Goal: Task Accomplishment & Management: Use online tool/utility

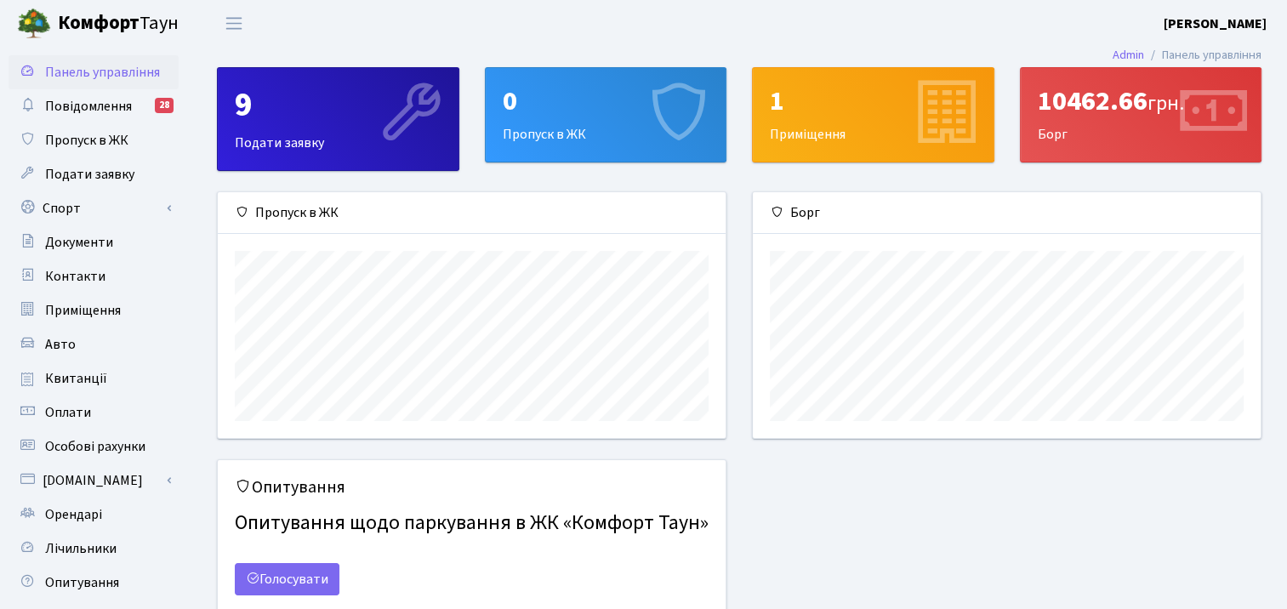
scroll to position [245, 507]
click at [1118, 129] on div "10462.66 грн. Борг" at bounding box center [1141, 115] width 241 height 94
click at [1186, 123] on icon at bounding box center [1212, 114] width 81 height 81
click at [81, 214] on link "Спорт" at bounding box center [94, 208] width 170 height 34
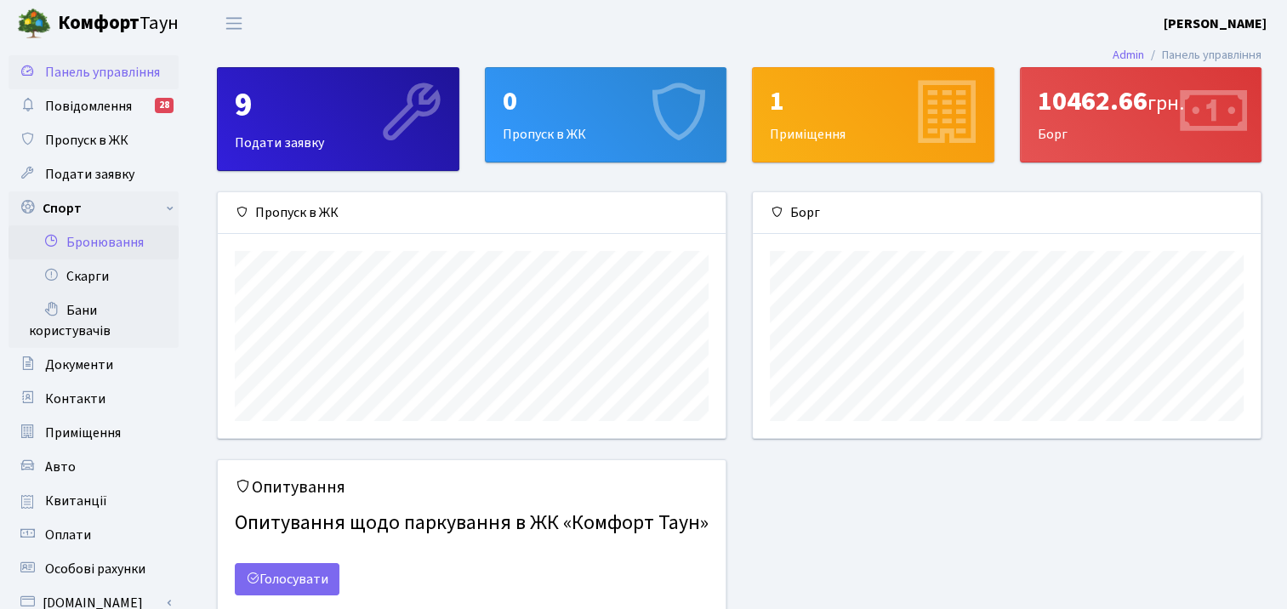
click at [105, 249] on link "Бронювання" at bounding box center [94, 242] width 170 height 34
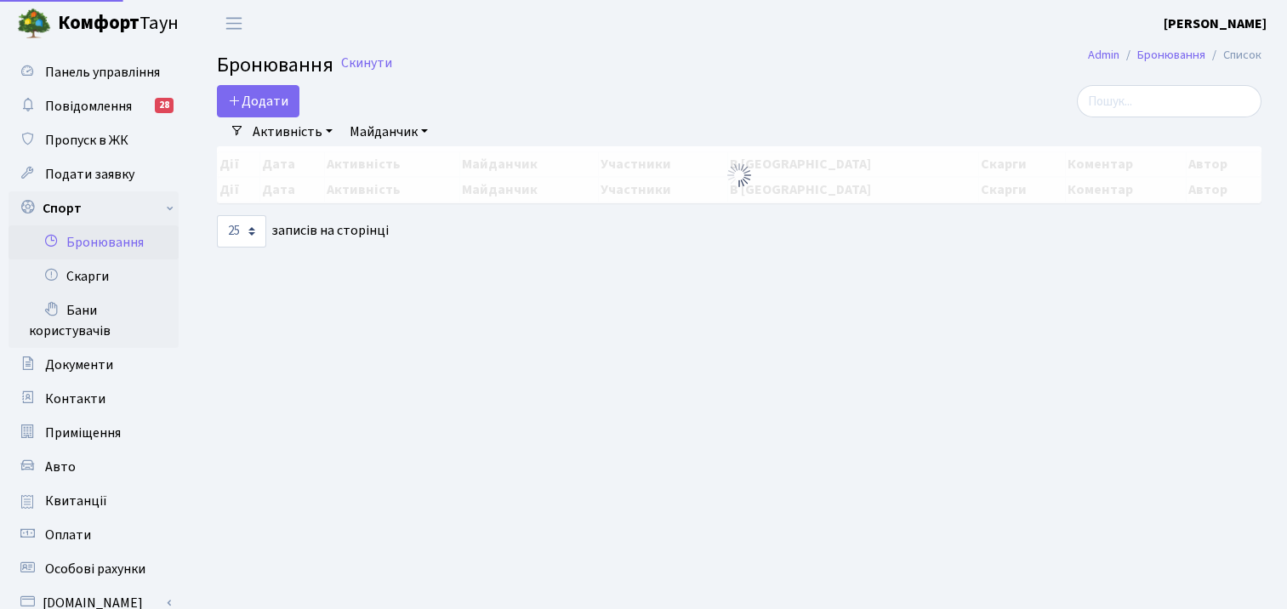
select select "25"
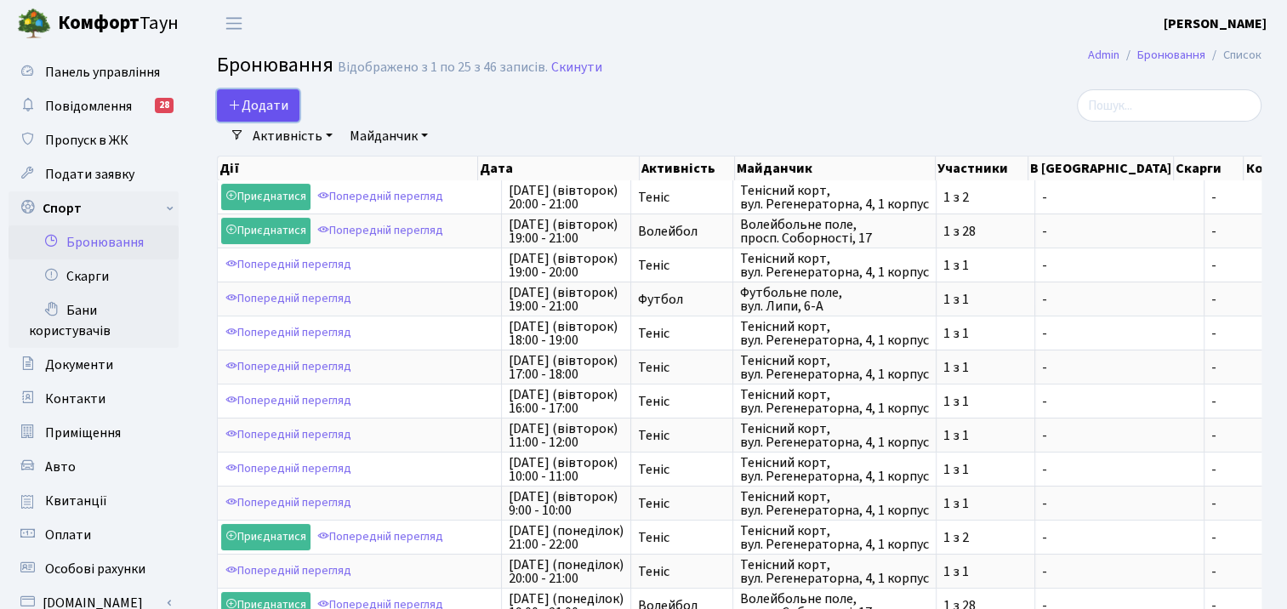
click at [250, 94] on button "Додати" at bounding box center [258, 105] width 83 height 32
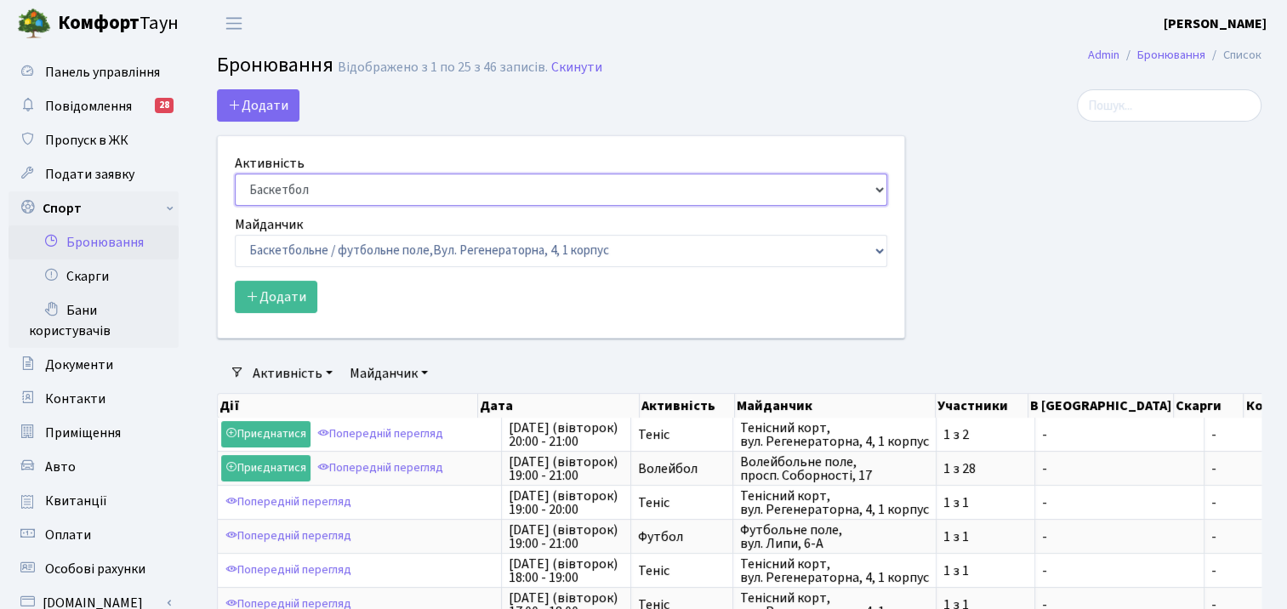
click at [878, 188] on select "Баскетбол Волейбол Йога Катання на роликах Настільний теніс Теніс Футбол Фітнес" at bounding box center [561, 190] width 653 height 32
select select "1"
click at [235, 174] on select "Баскетбол Волейбол Йога Катання на роликах Настільний теніс Теніс Футбол Фітнес" at bounding box center [561, 190] width 653 height 32
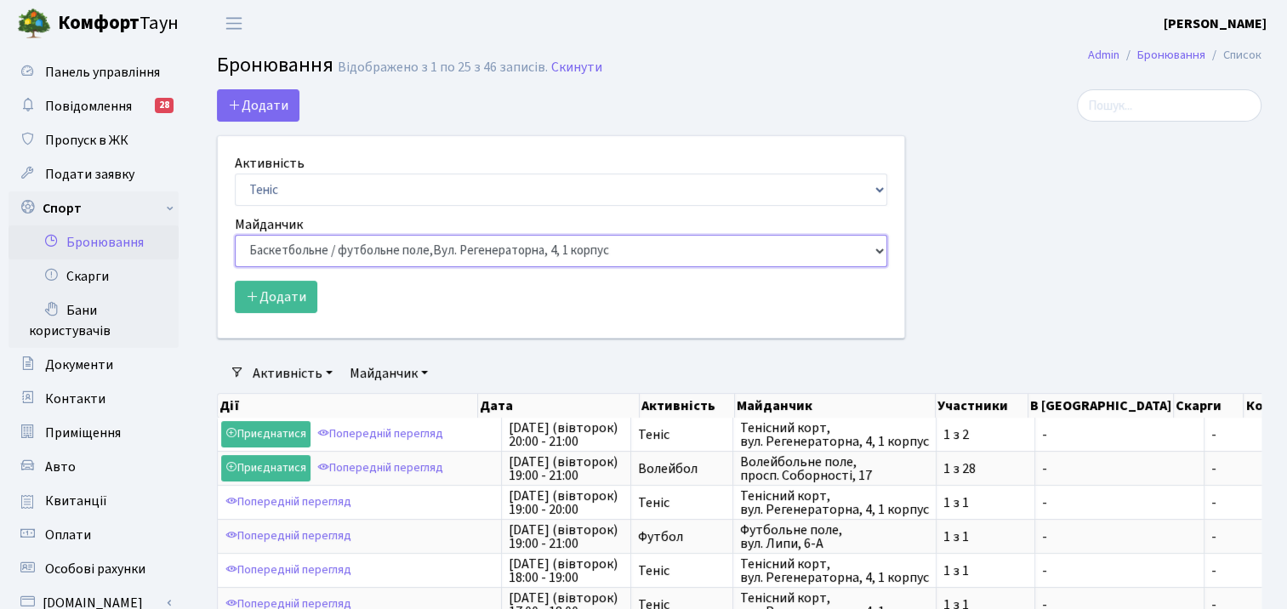
click at [867, 244] on select "Баскетбольне / футбольне поле, Вул. Регенераторна, 4, 1 корпус Баскетбольне пол…" at bounding box center [561, 251] width 653 height 32
select select "1"
click at [235, 235] on select "Баскетбольне / футбольне поле, Вул. Регенераторна, 4, 1 корпус Баскетбольне пол…" at bounding box center [561, 251] width 653 height 32
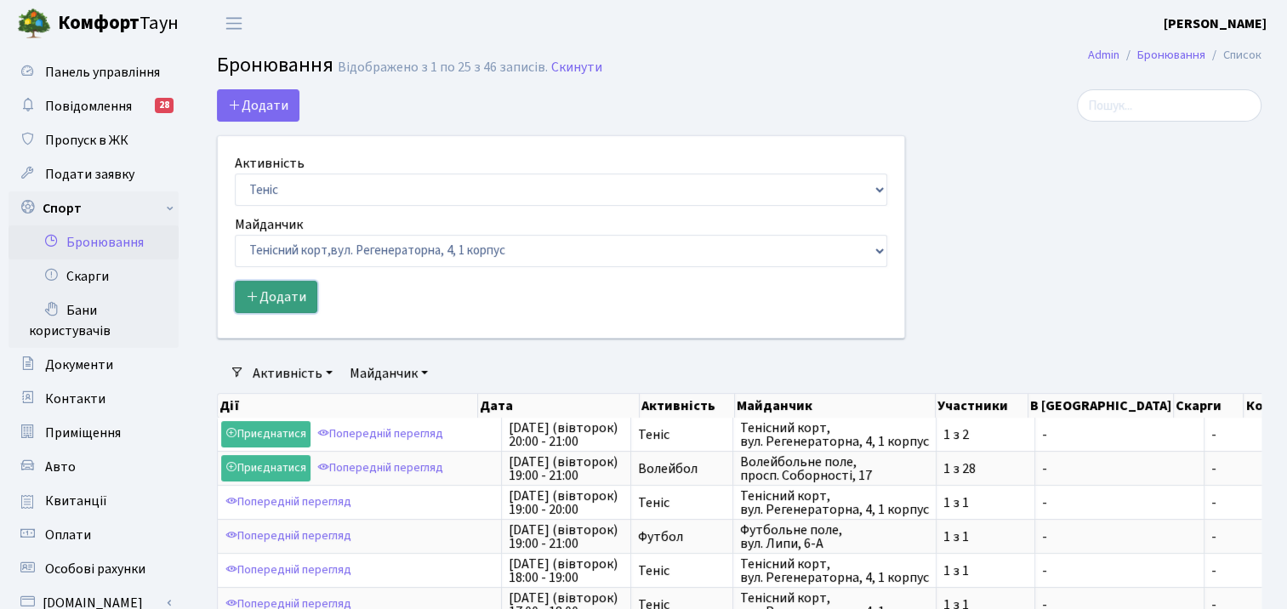
click at [296, 298] on button "Додати" at bounding box center [276, 297] width 83 height 32
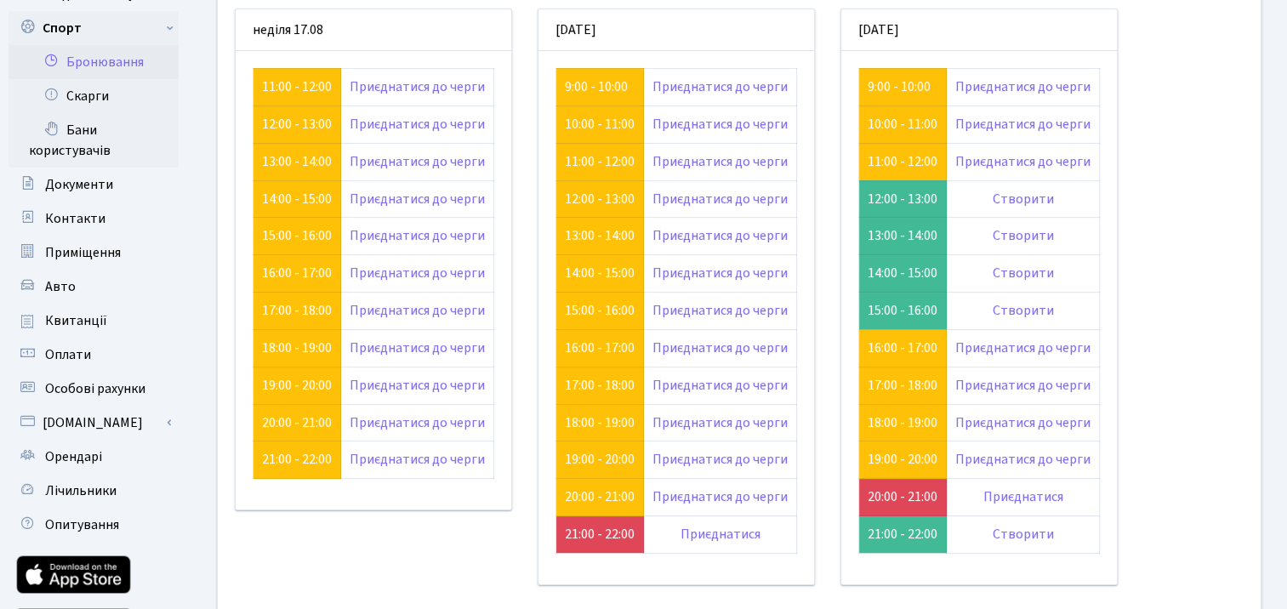
scroll to position [182, 0]
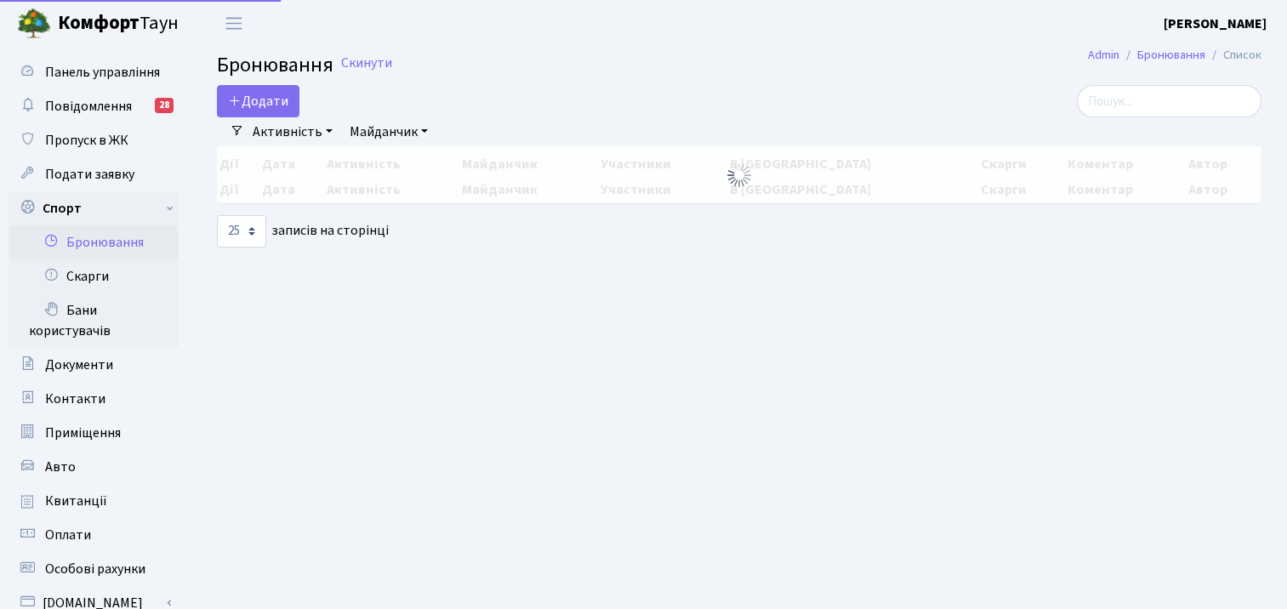
select select "25"
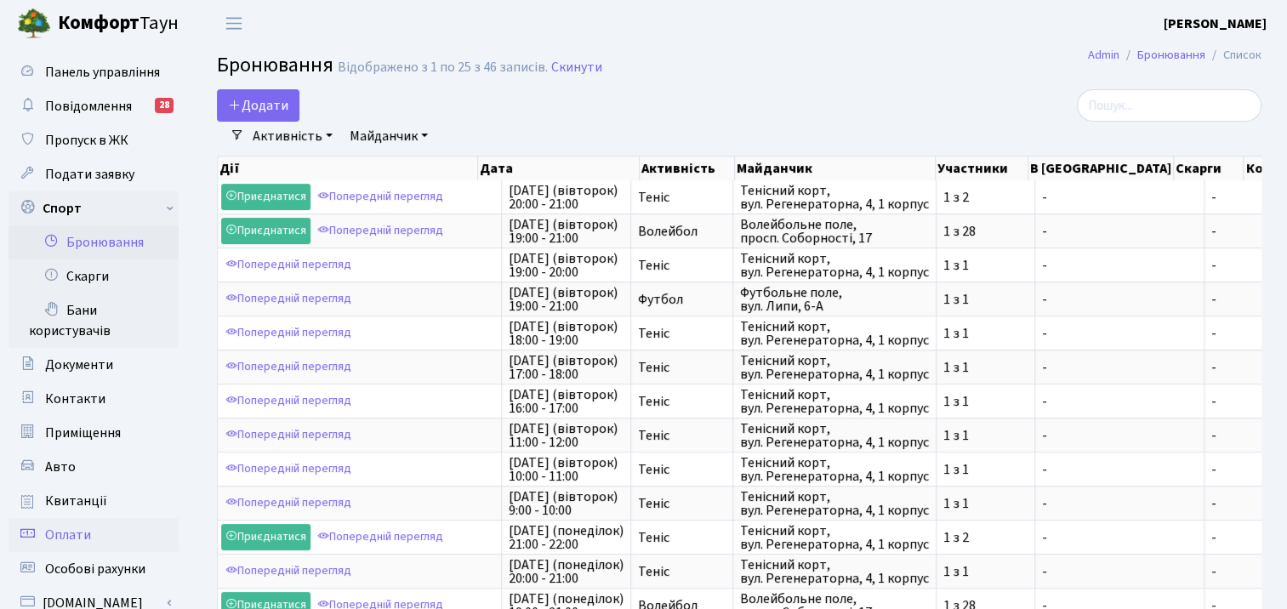
click at [50, 542] on span "Оплати" at bounding box center [68, 535] width 46 height 19
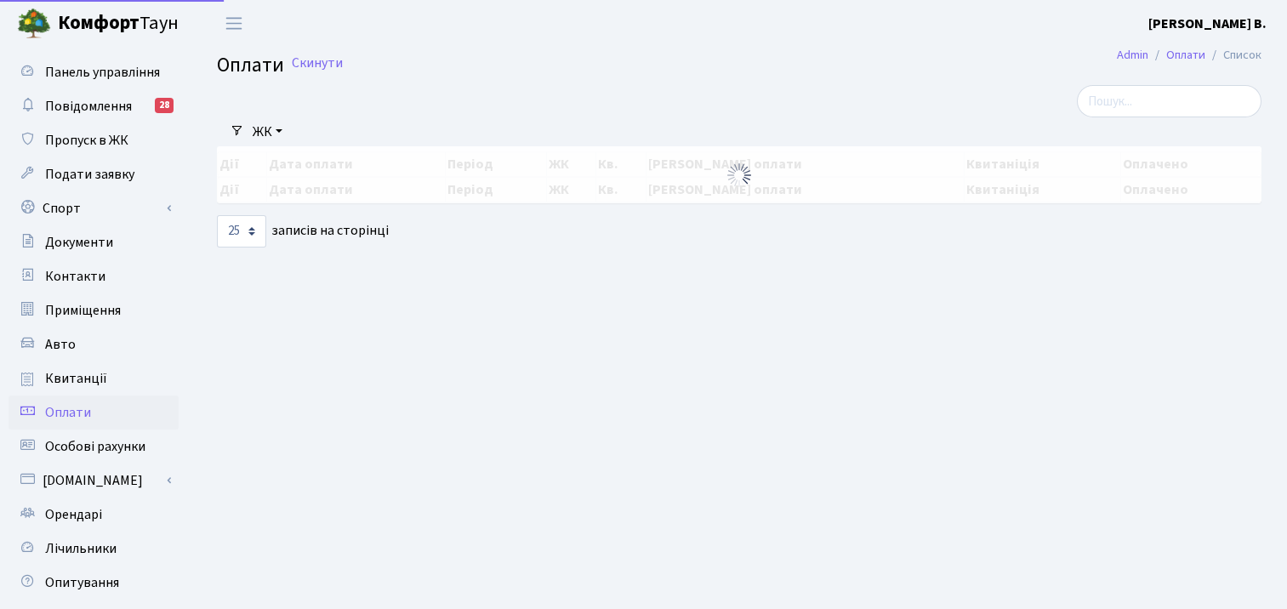
select select "25"
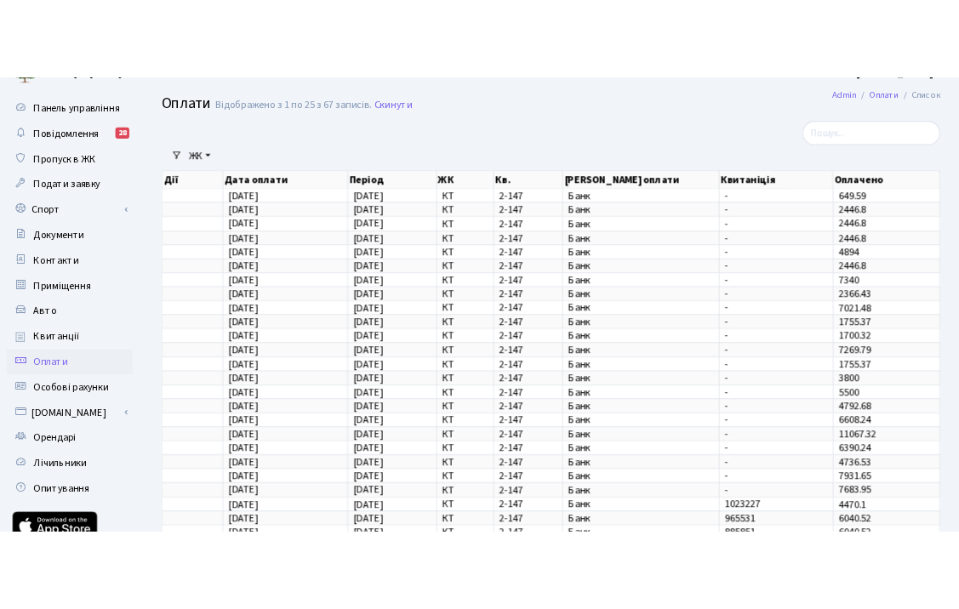
scroll to position [30, 0]
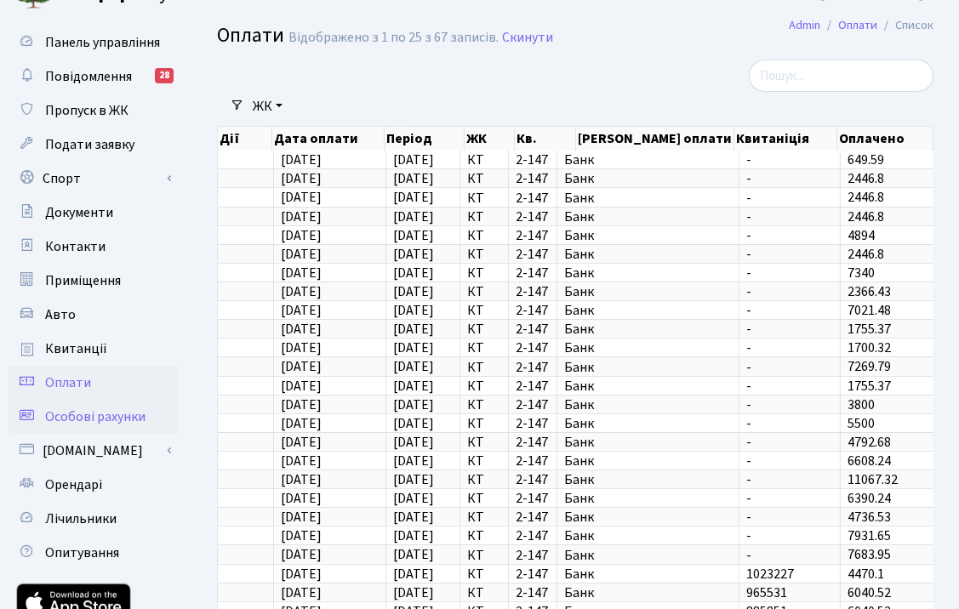
click at [122, 417] on span "Особові рахунки" at bounding box center [95, 417] width 100 height 19
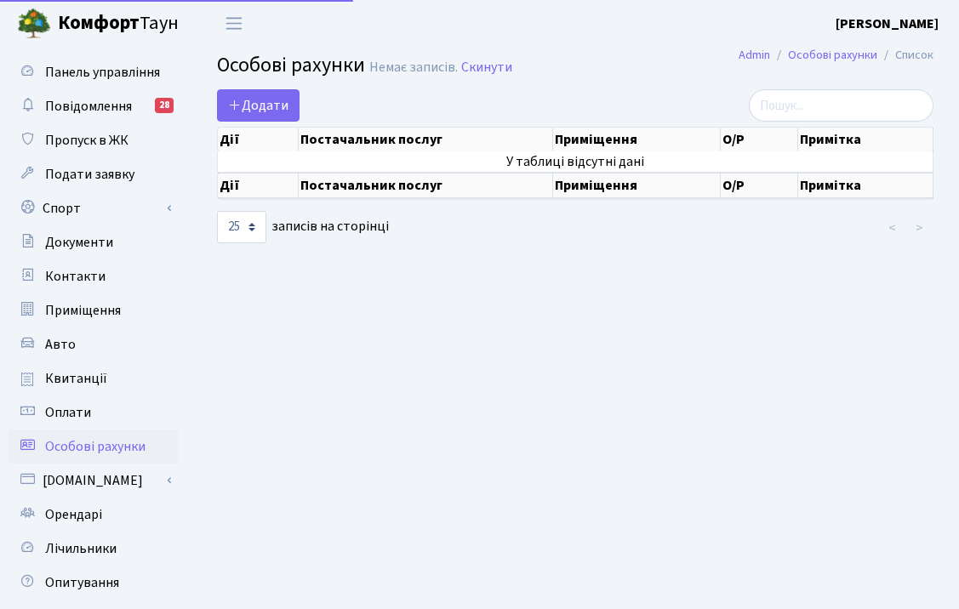
select select "25"
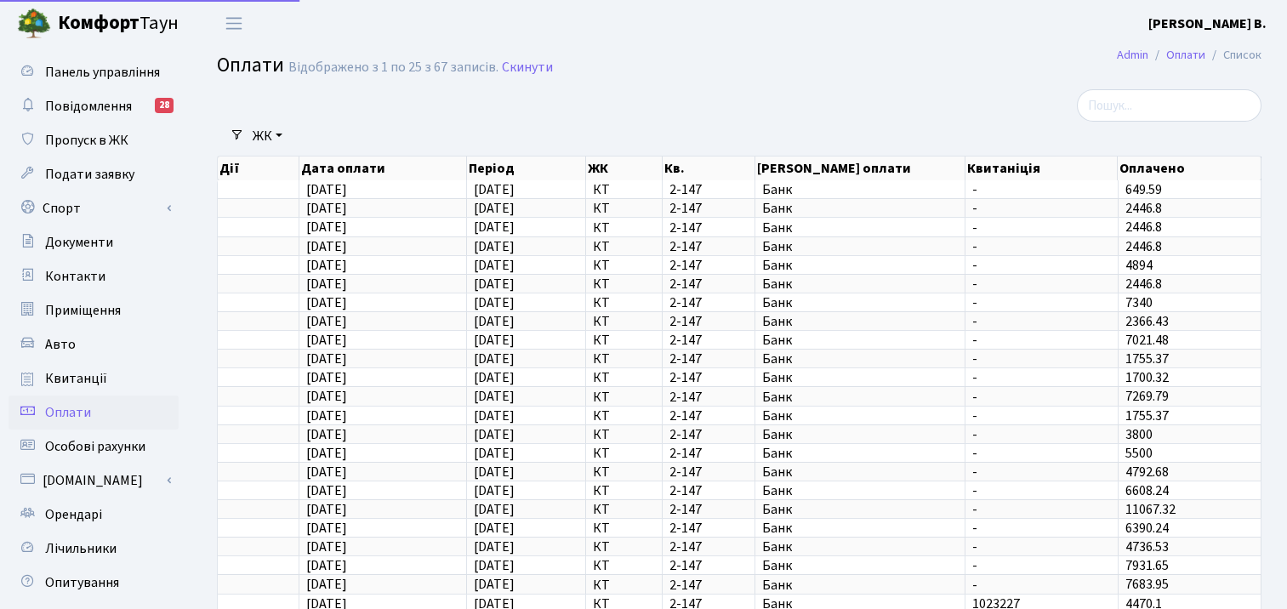
select select "25"
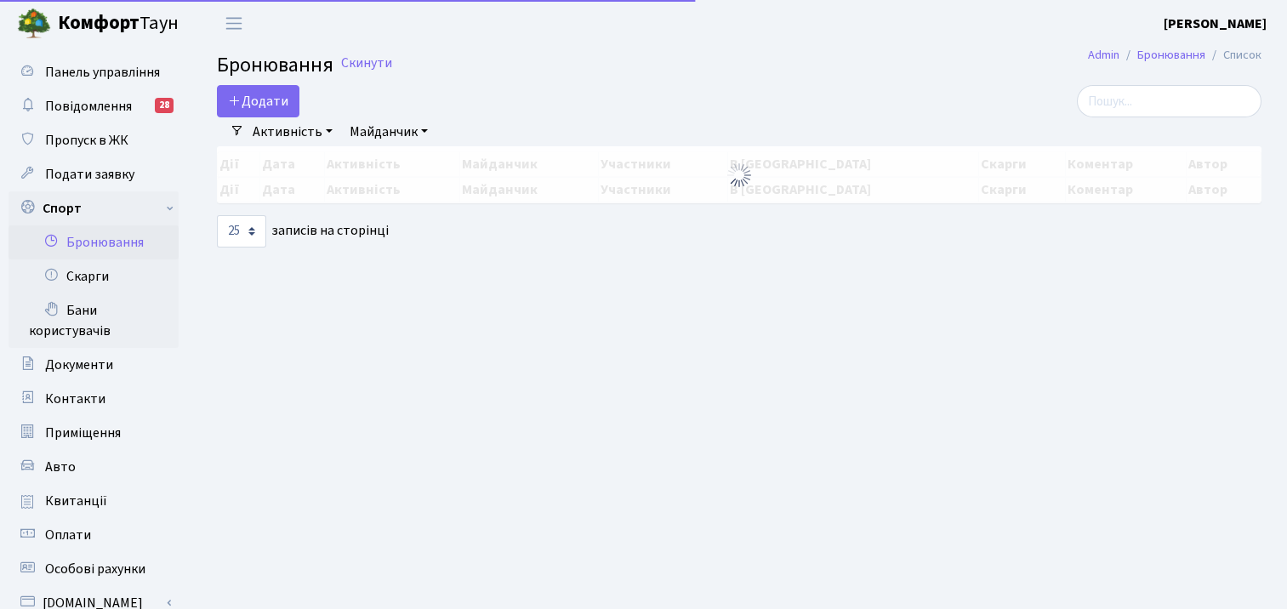
select select "25"
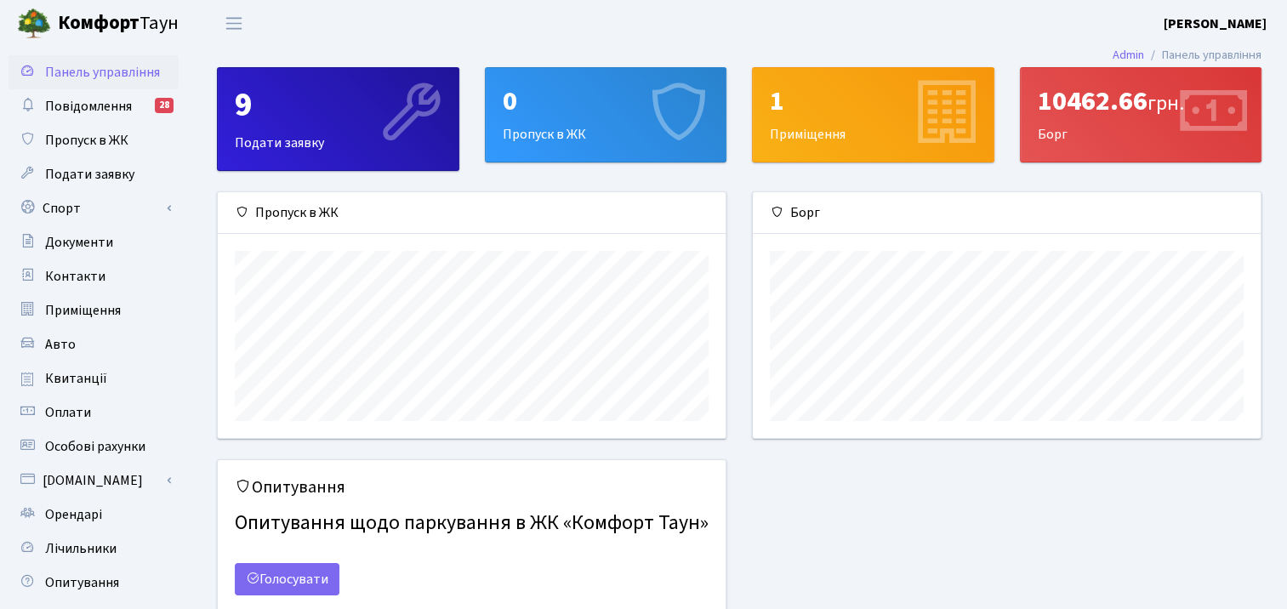
scroll to position [245, 507]
click at [1207, 116] on icon at bounding box center [1212, 114] width 81 height 81
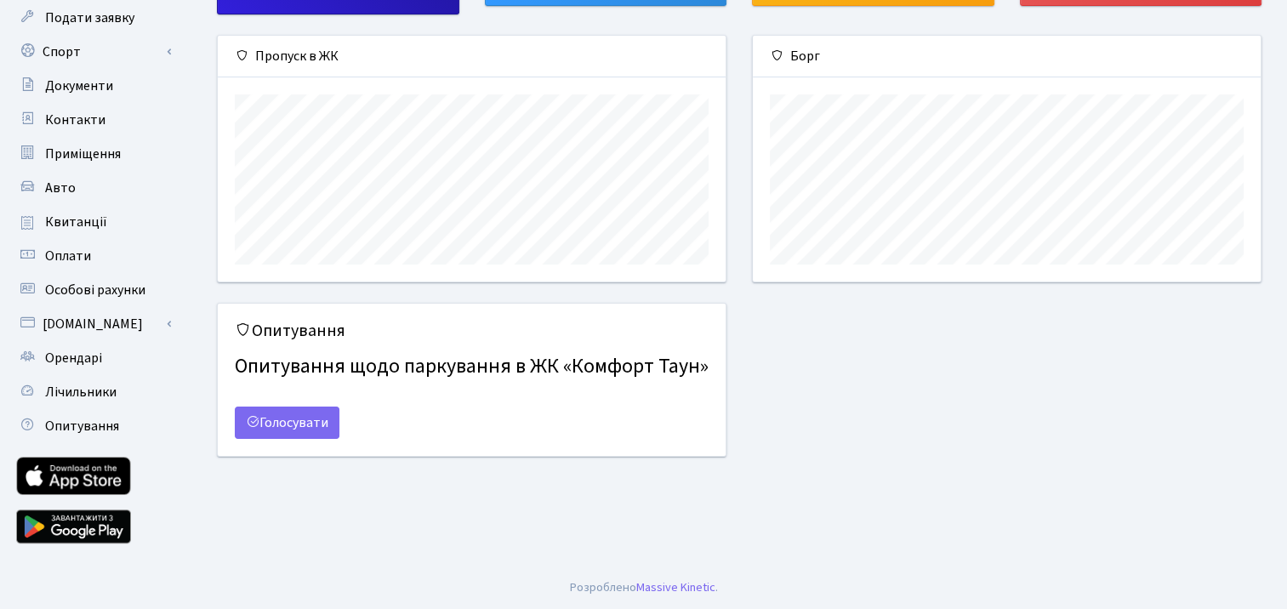
scroll to position [0, 0]
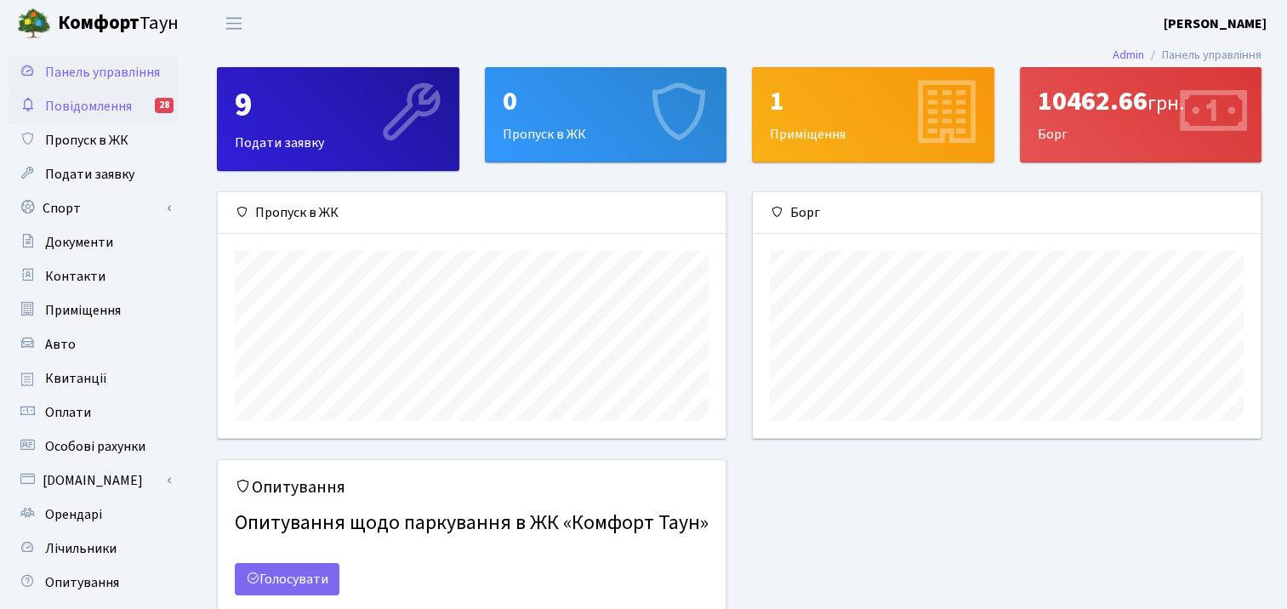
click at [114, 117] on link "Повідомлення 28" at bounding box center [94, 106] width 170 height 34
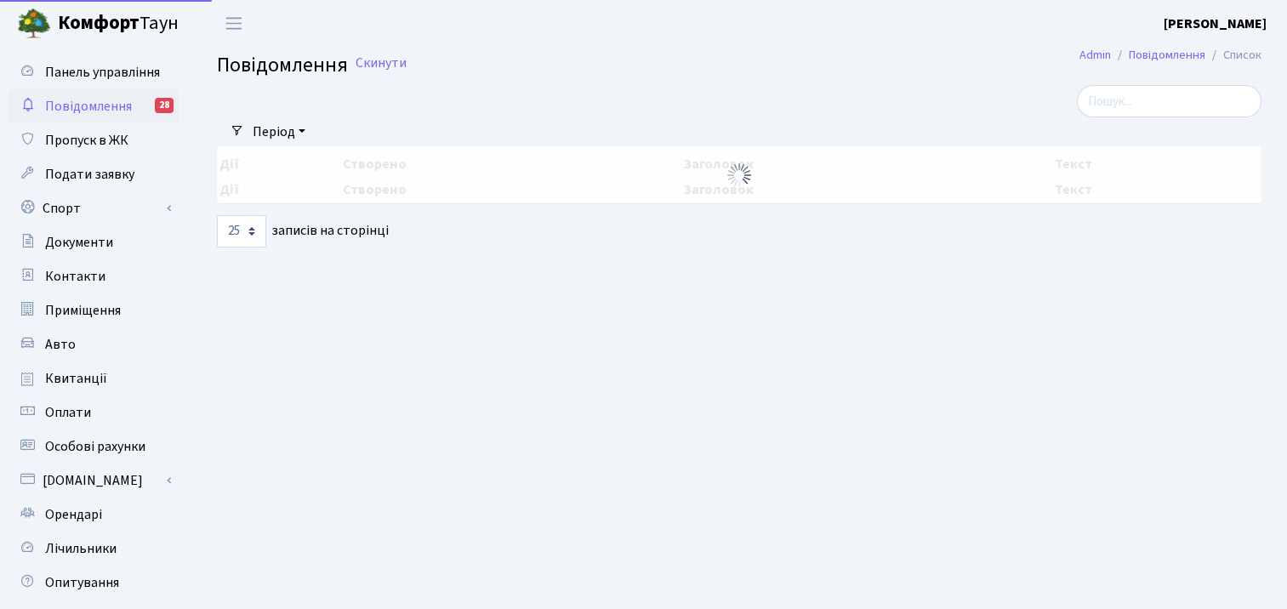
select select "25"
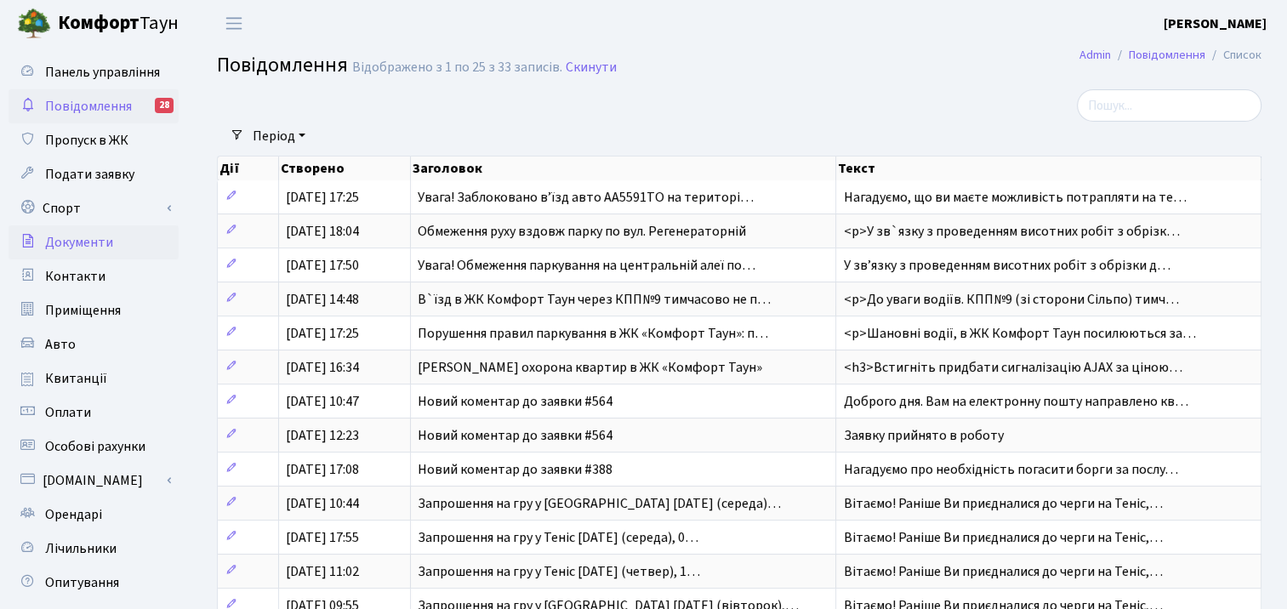
click at [80, 248] on span "Документи" at bounding box center [79, 242] width 68 height 19
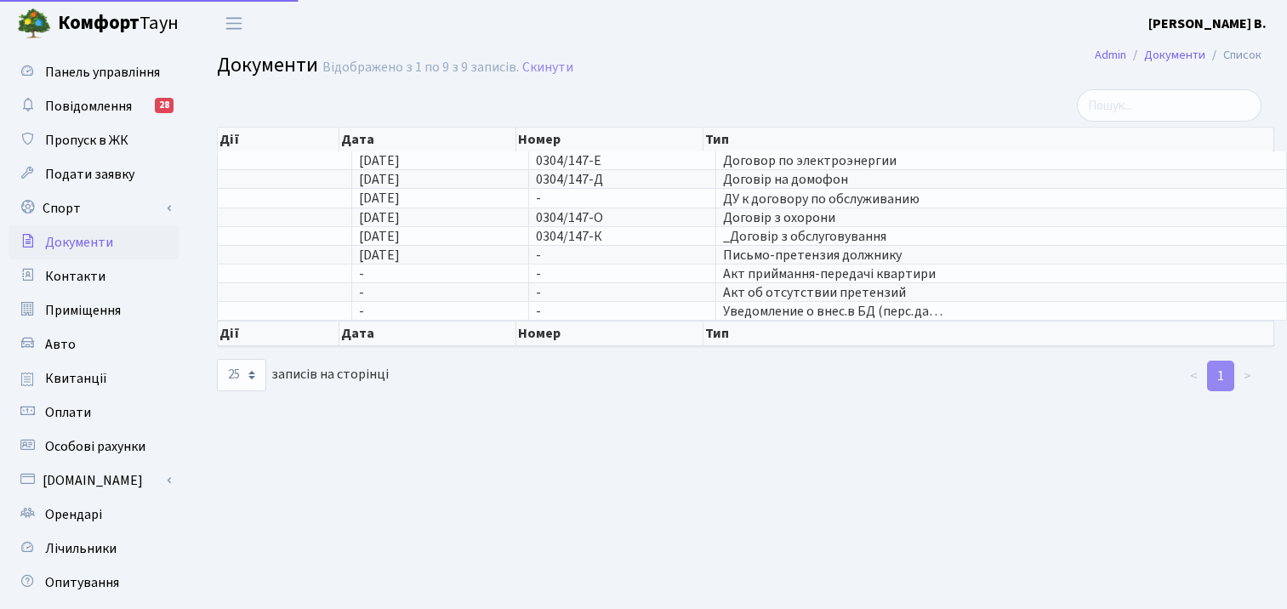
select select "25"
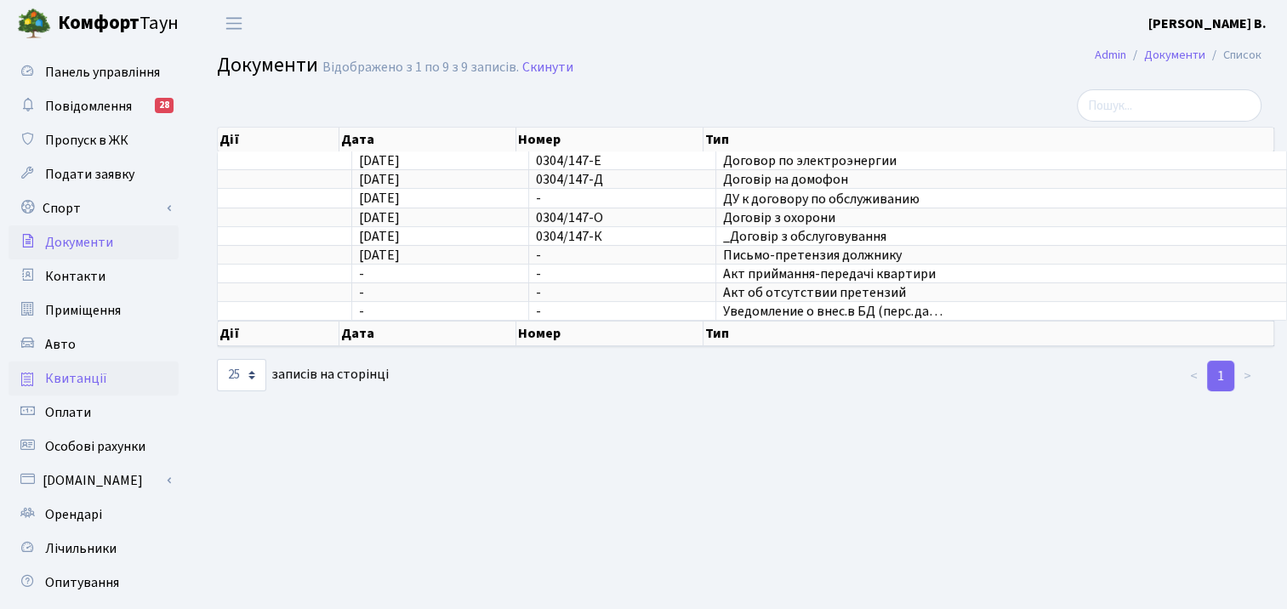
click at [60, 384] on span "Квитанції" at bounding box center [76, 378] width 62 height 19
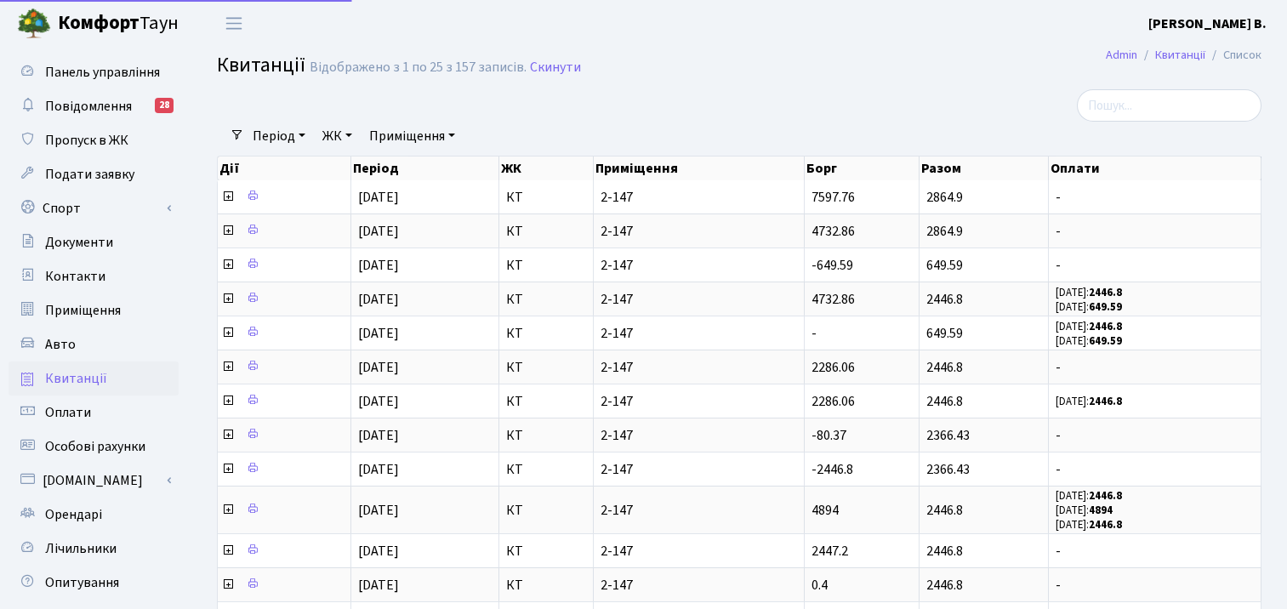
select select "25"
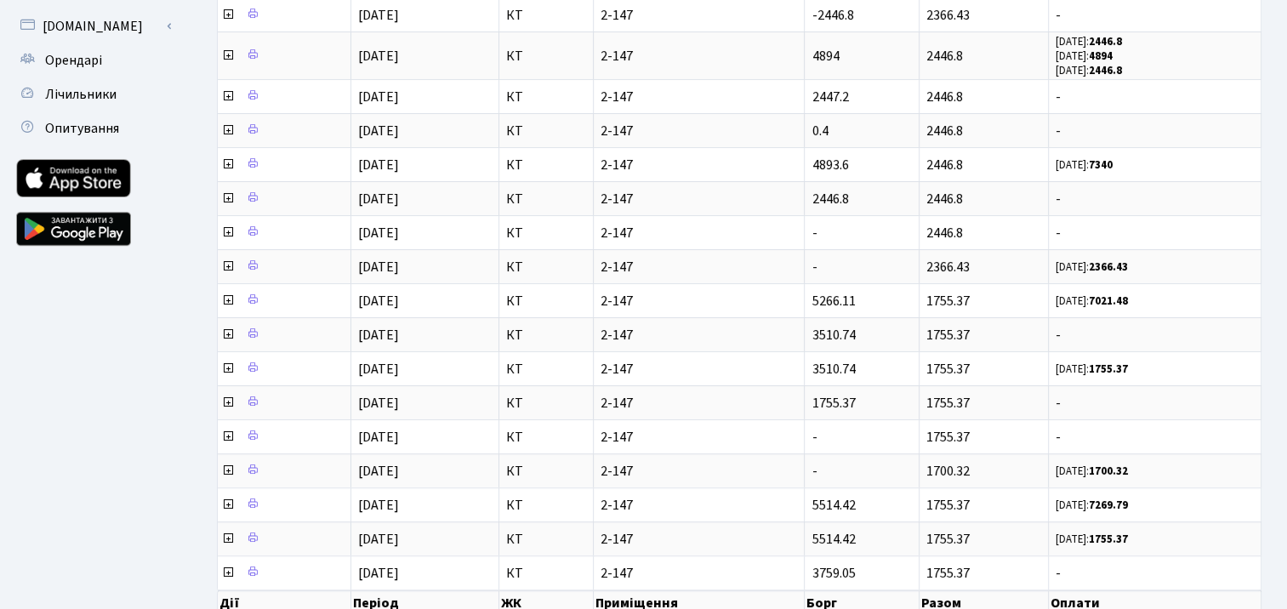
scroll to position [537, 0]
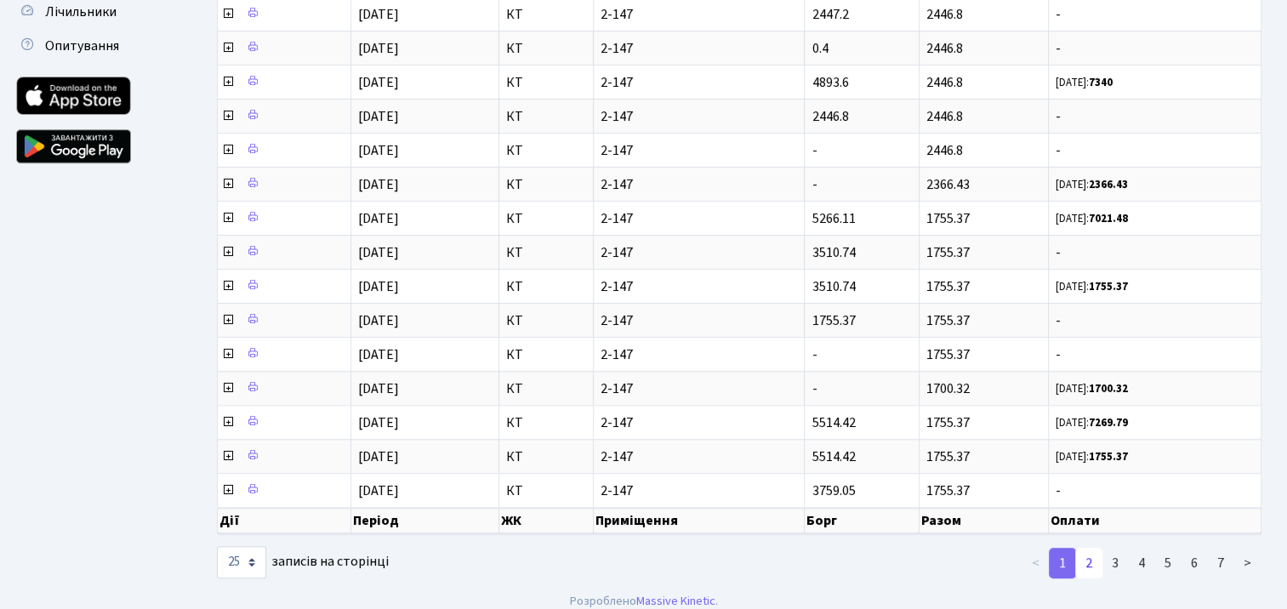
click at [1080, 550] on link "2" at bounding box center [1088, 563] width 27 height 31
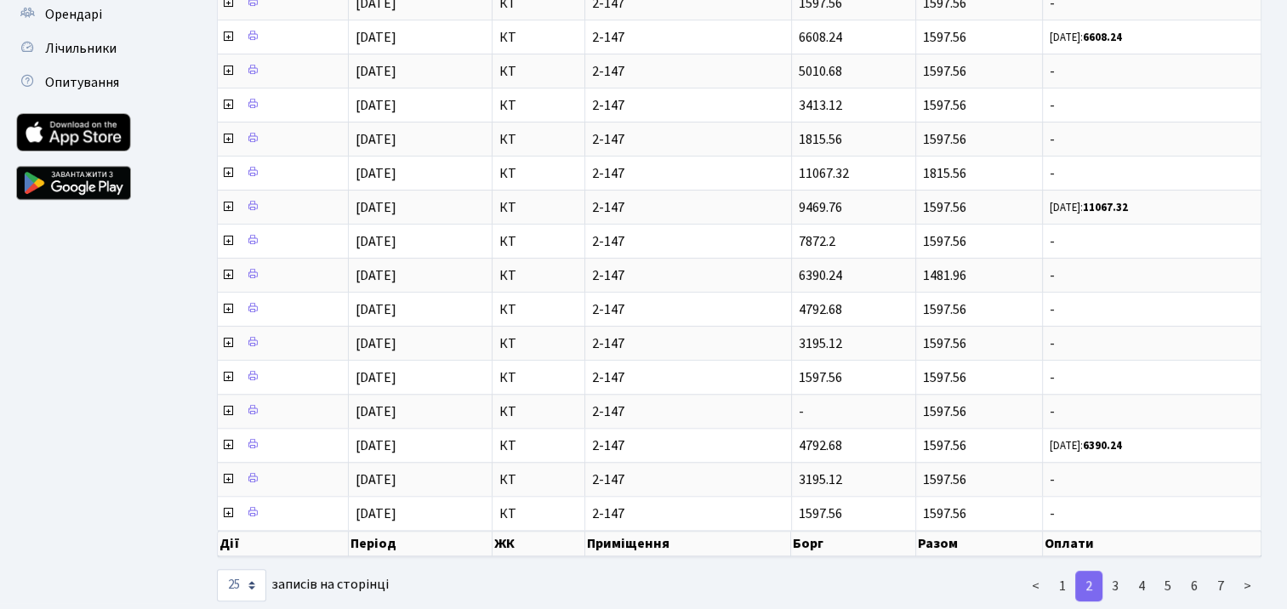
scroll to position [524, 0]
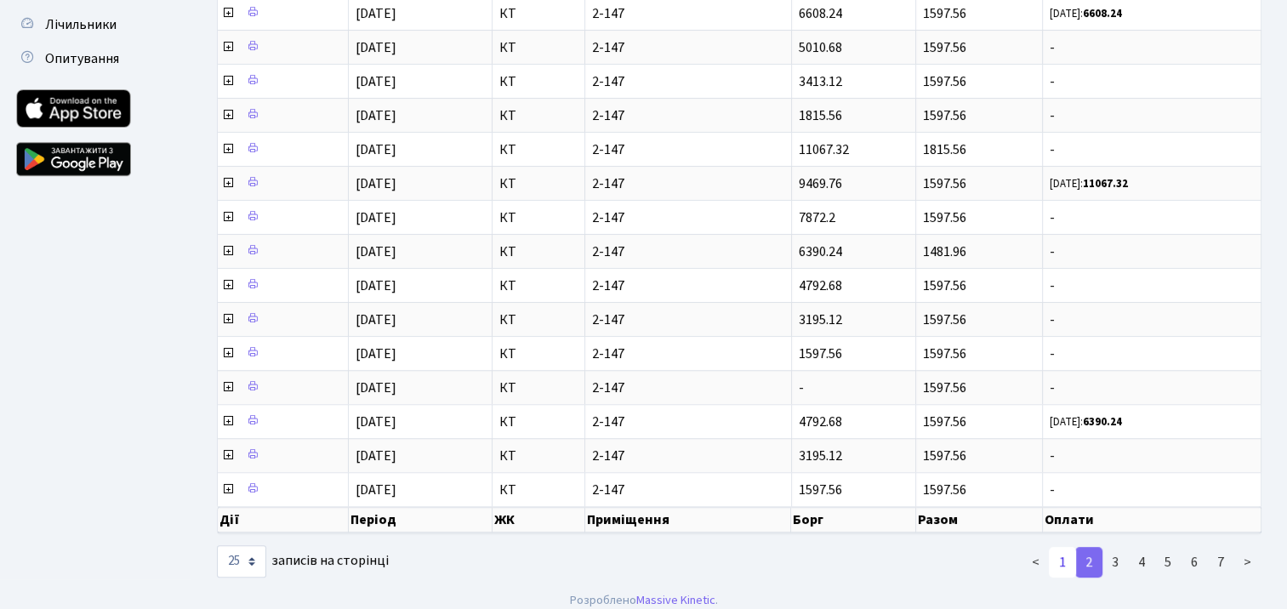
click at [1065, 556] on link "1" at bounding box center [1062, 562] width 27 height 31
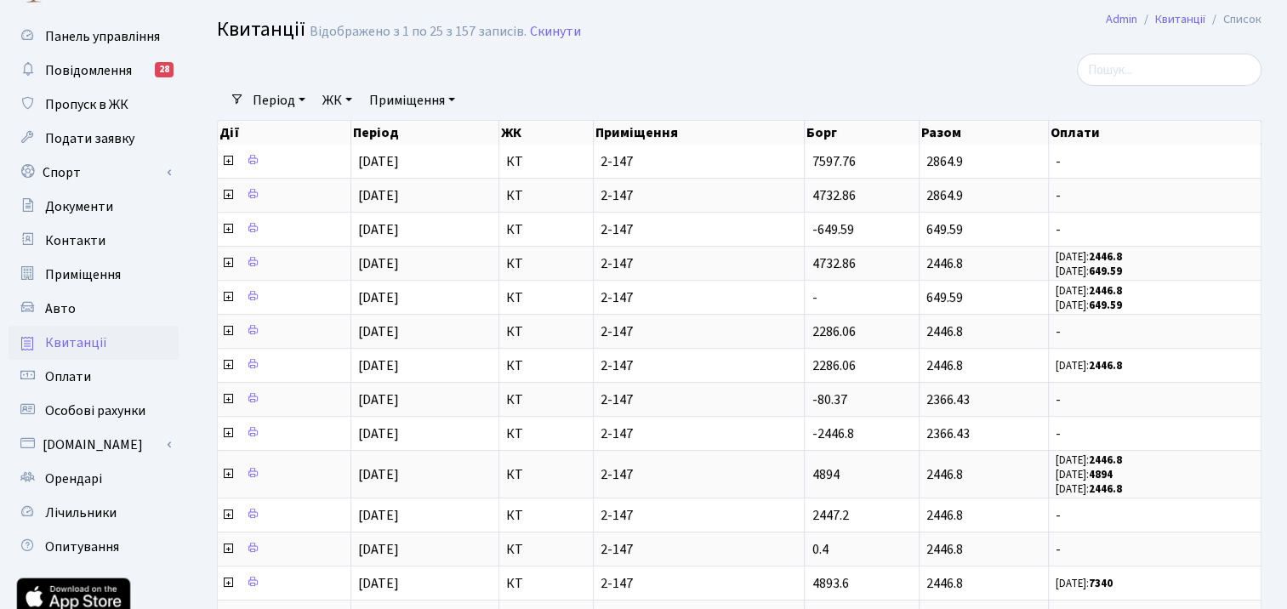
scroll to position [40, 0]
